Goal: Task Accomplishment & Management: Manage account settings

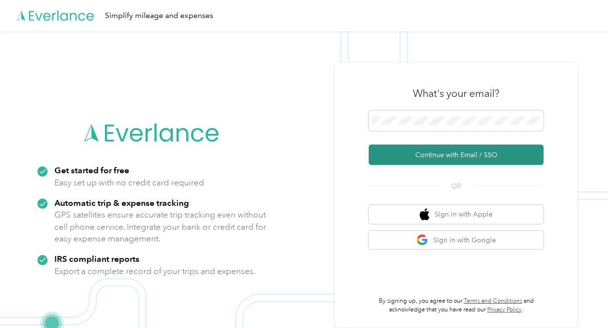
click at [491, 151] on button "Continue with Email / SSO" at bounding box center [456, 154] width 175 height 20
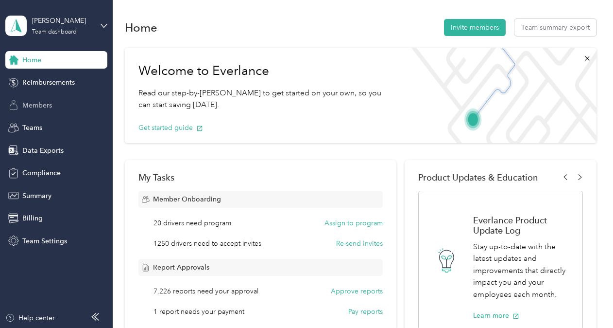
click at [61, 104] on div "Members" at bounding box center [56, 104] width 102 height 17
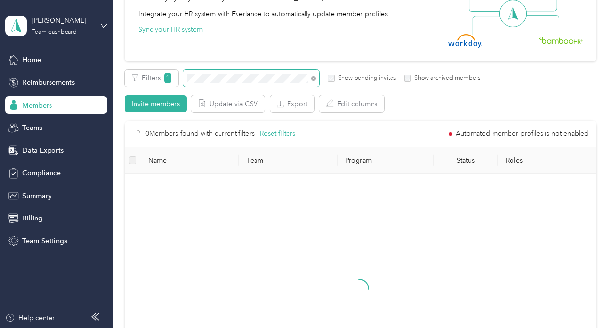
scroll to position [118, 0]
